Goal: Transaction & Acquisition: Register for event/course

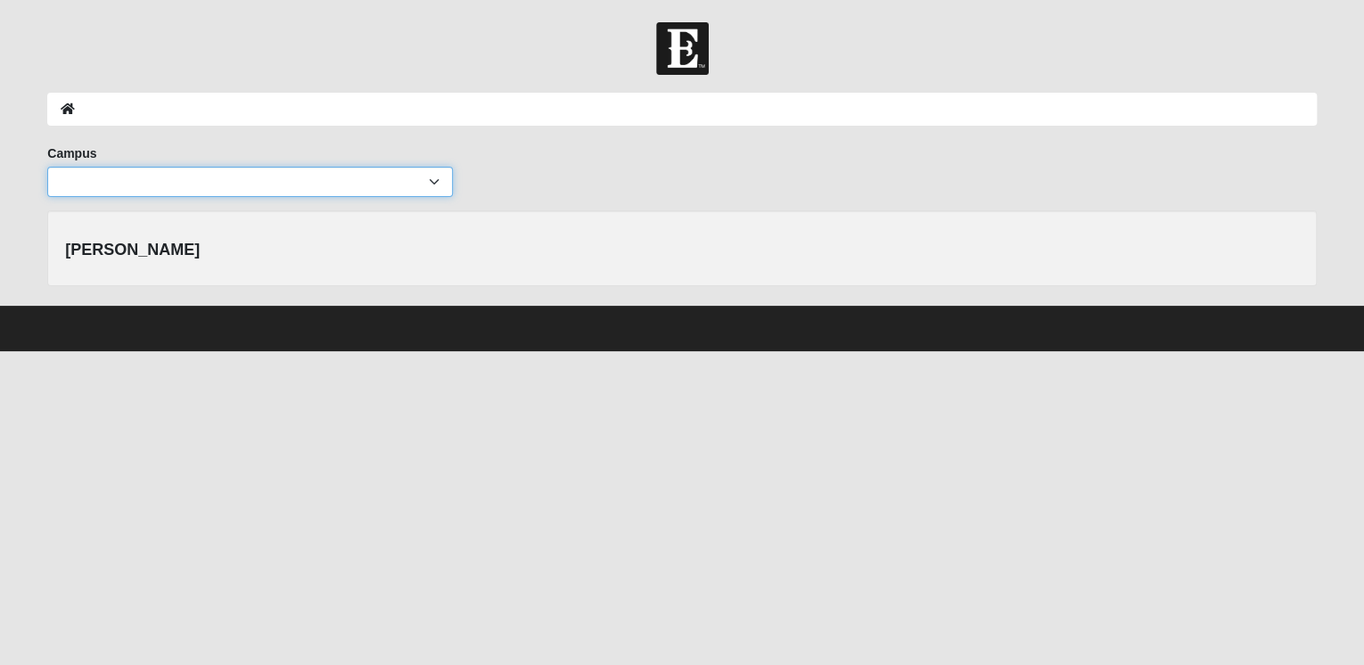
click at [388, 189] on select "Arlington Baymeadows Eleven22 Online [PERSON_NAME][GEOGRAPHIC_DATA] Jesup [GEOG…" at bounding box center [250, 182] width 406 height 30
select select "2"
click at [47, 167] on select "Arlington Baymeadows Eleven22 Online [PERSON_NAME][GEOGRAPHIC_DATA] Jesup [GEOG…" at bounding box center [250, 182] width 406 height 30
click at [427, 114] on ol at bounding box center [681, 109] width 1269 height 33
